Goal: Task Accomplishment & Management: Use online tool/utility

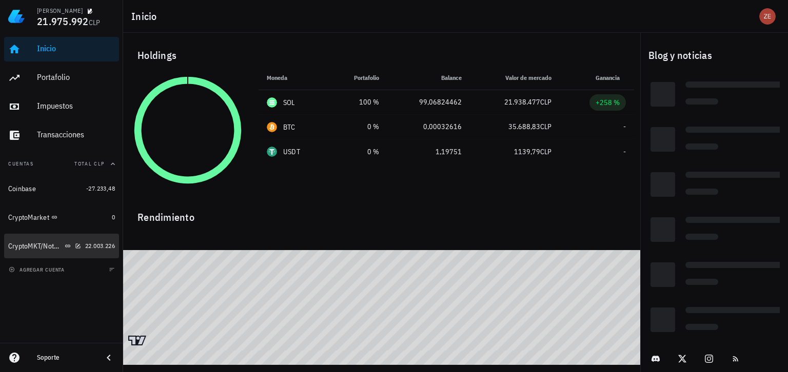
click at [28, 247] on div "CryptoMKT/NotBank" at bounding box center [35, 246] width 54 height 9
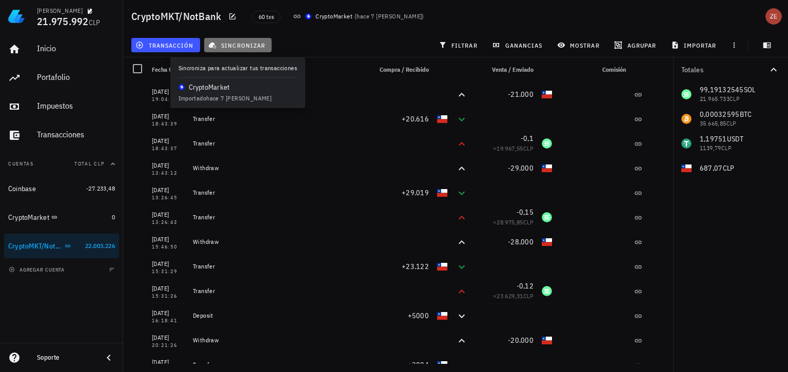
click at [243, 46] on span "sincronizar" at bounding box center [237, 45] width 55 height 8
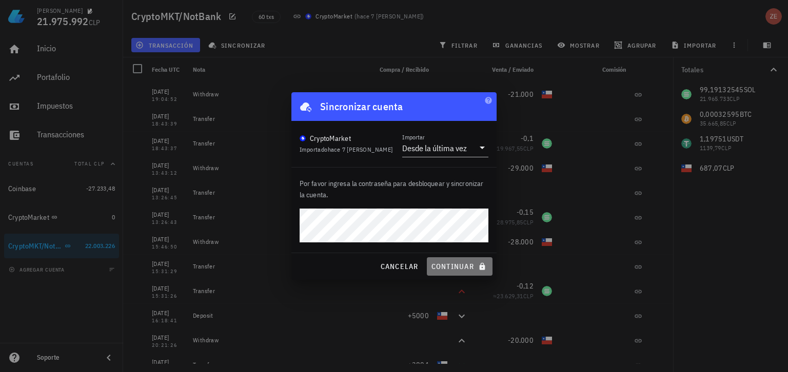
click at [443, 264] on span "continuar" at bounding box center [459, 266] width 57 height 9
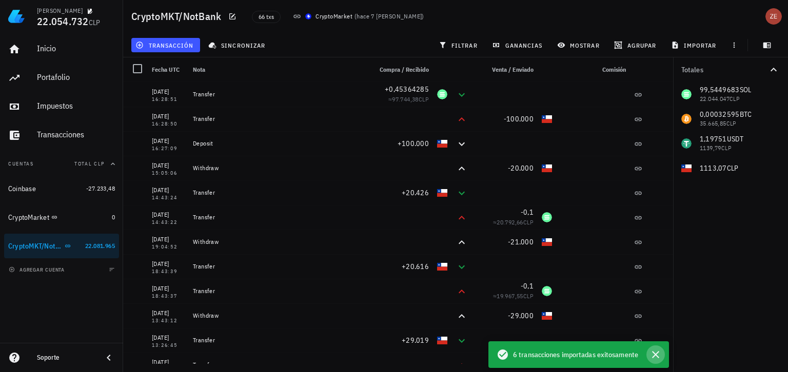
click at [654, 354] on icon "button" at bounding box center [655, 354] width 7 height 7
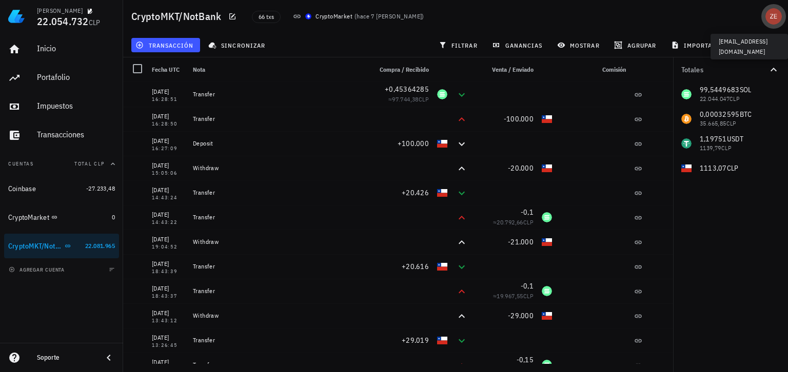
click at [770, 15] on div "avatar" at bounding box center [773, 16] width 16 height 16
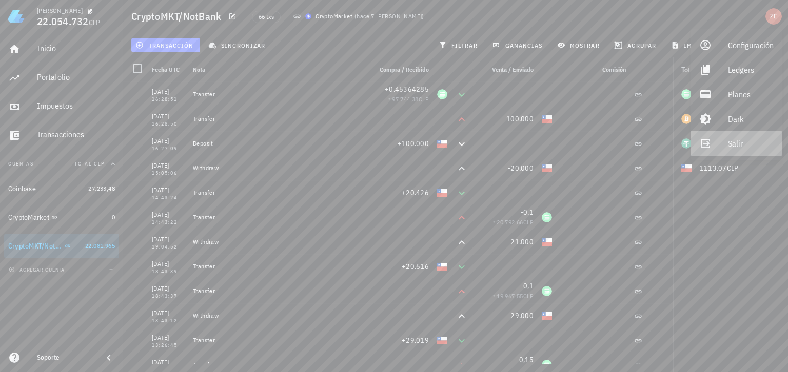
click at [729, 142] on div "Salir" at bounding box center [751, 143] width 46 height 21
